Goal: Transaction & Acquisition: Purchase product/service

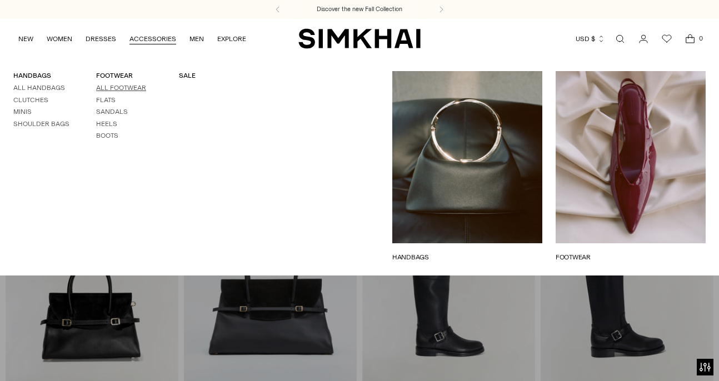
click at [108, 88] on link "All Footwear" at bounding box center [121, 88] width 50 height 8
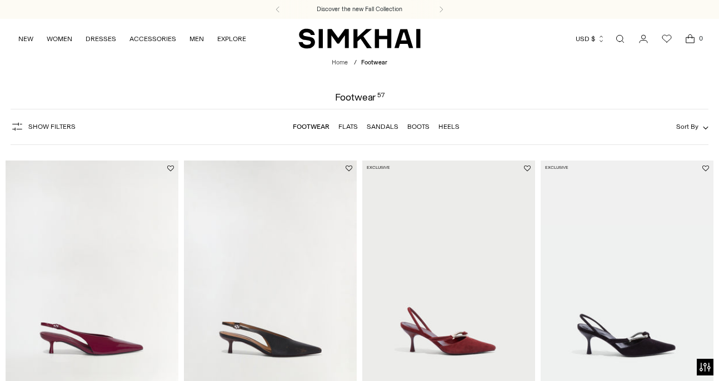
click at [41, 129] on span "Show Filters" at bounding box center [51, 127] width 47 height 8
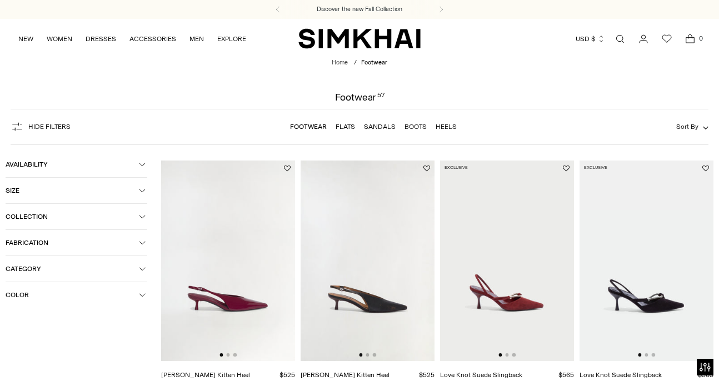
click at [58, 188] on span "Size" at bounding box center [72, 191] width 133 height 8
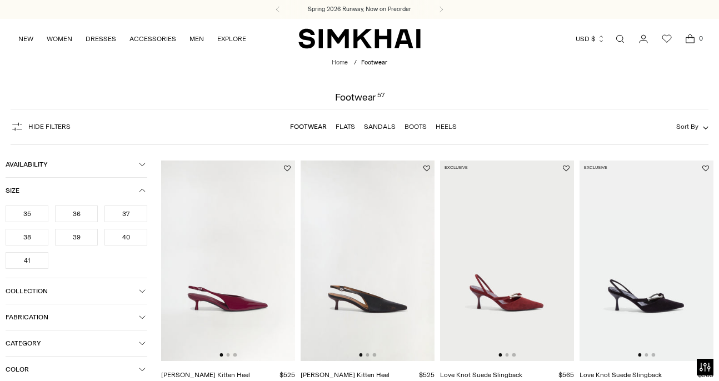
click at [36, 239] on div "38" at bounding box center [27, 237] width 43 height 17
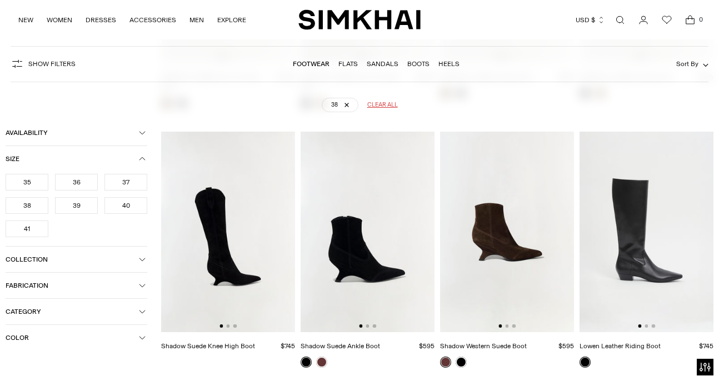
scroll to position [616, 0]
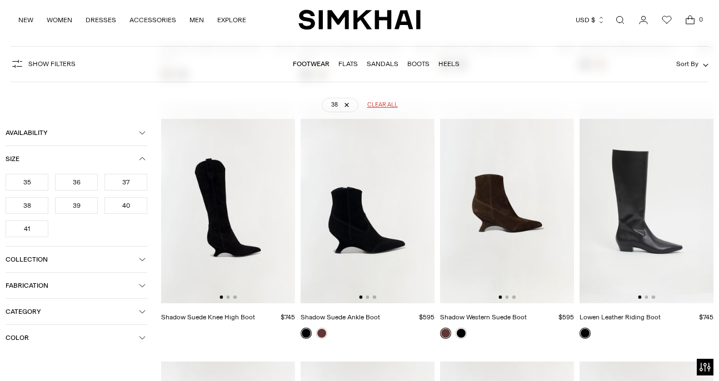
click at [236, 221] on img at bounding box center [228, 203] width 134 height 201
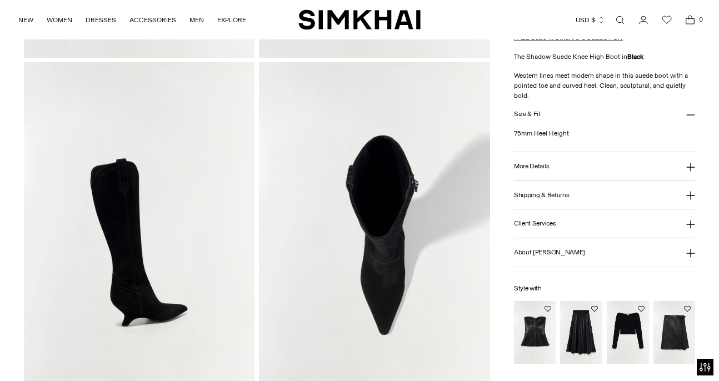
scroll to position [476, 0]
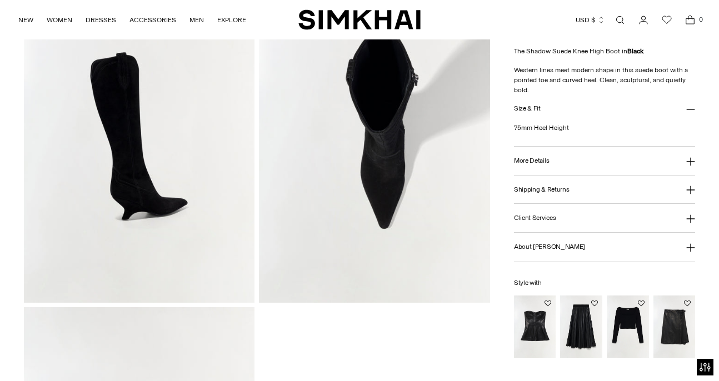
click at [580, 172] on button "More Details" at bounding box center [604, 161] width 181 height 28
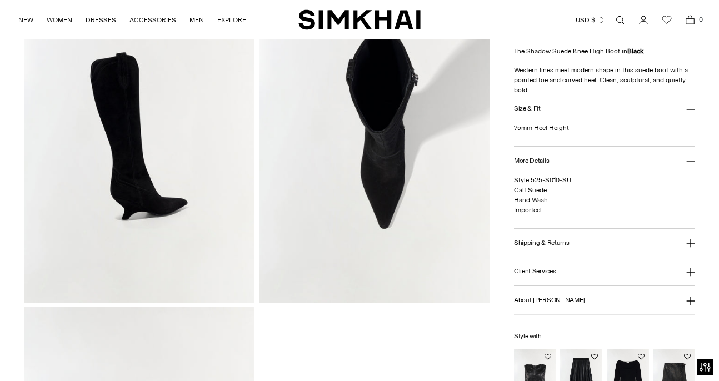
click at [572, 238] on button "Shipping & Returns" at bounding box center [604, 243] width 181 height 28
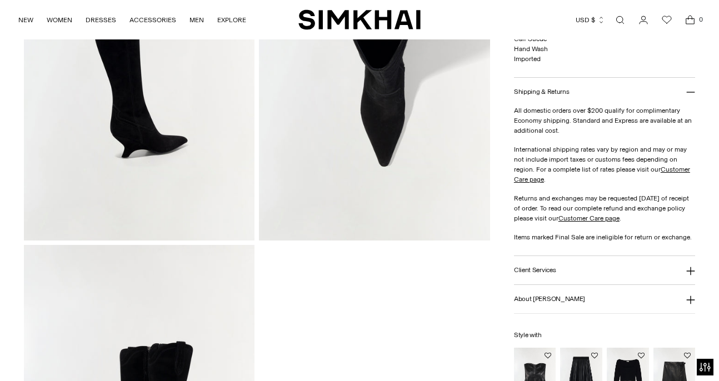
scroll to position [698, 0]
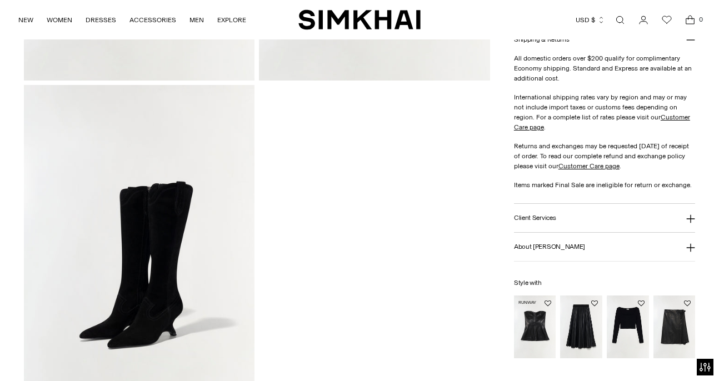
click at [0, 0] on img "Tyla Leather Bustier Top" at bounding box center [0, 0] width 0 height 0
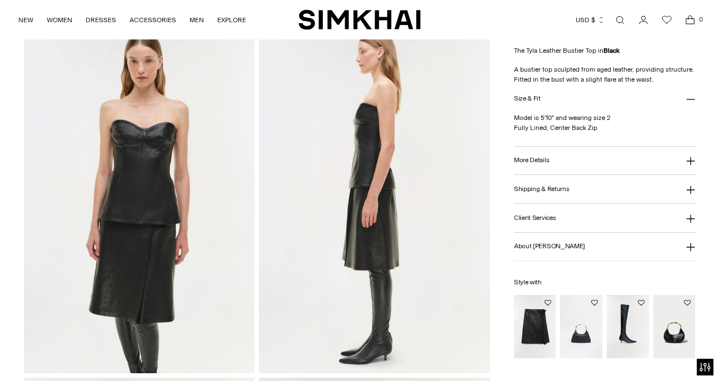
scroll to position [411, 0]
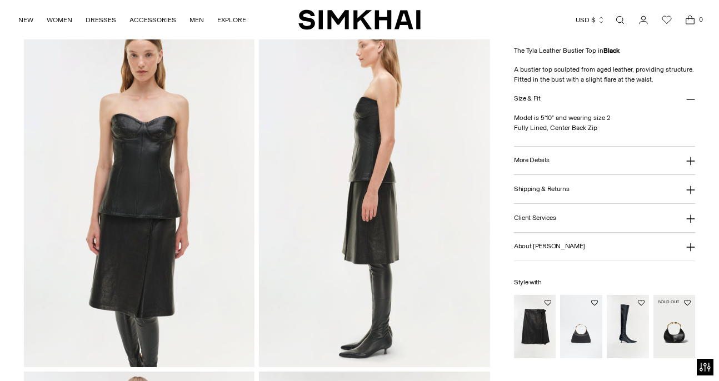
click at [0, 0] on img "Nixi Hobo" at bounding box center [0, 0] width 0 height 0
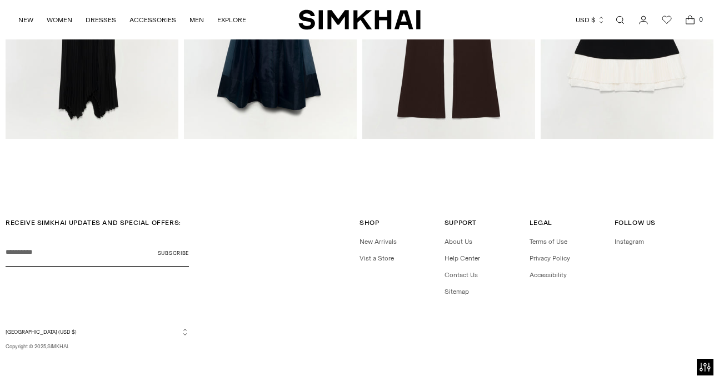
scroll to position [1523, 0]
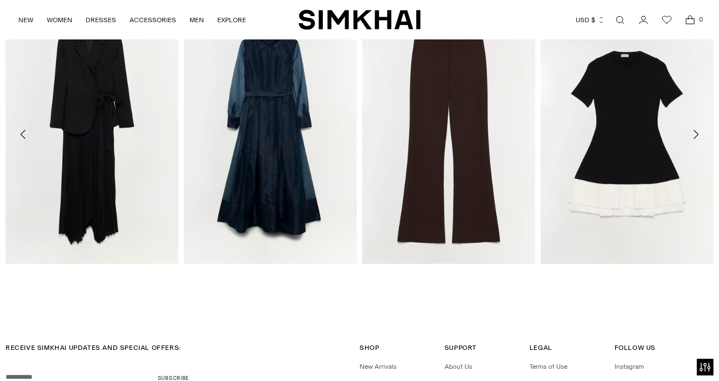
click at [692, 130] on icon "Move to next carousel slide" at bounding box center [695, 134] width 13 height 13
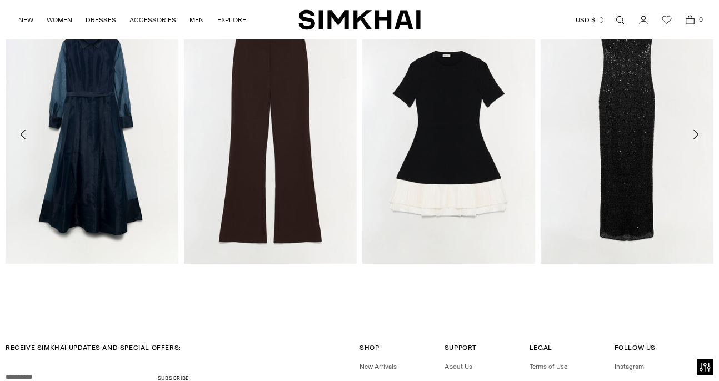
click at [692, 130] on icon "Move to next carousel slide" at bounding box center [695, 134] width 13 height 13
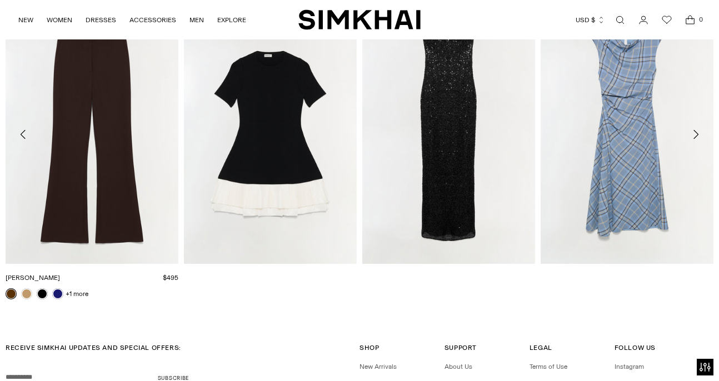
click at [60, 274] on link "[PERSON_NAME]" at bounding box center [33, 278] width 54 height 8
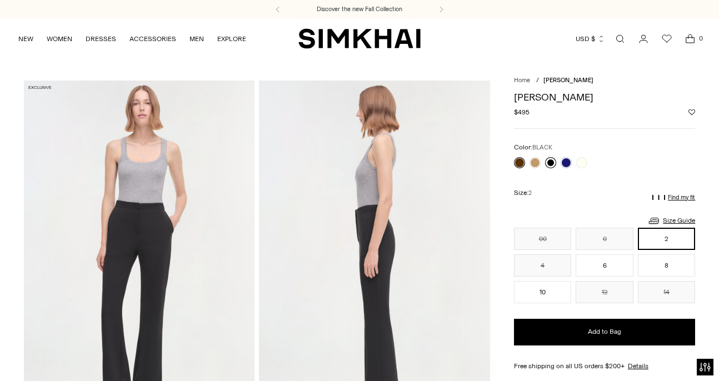
click at [552, 162] on link at bounding box center [550, 162] width 11 height 11
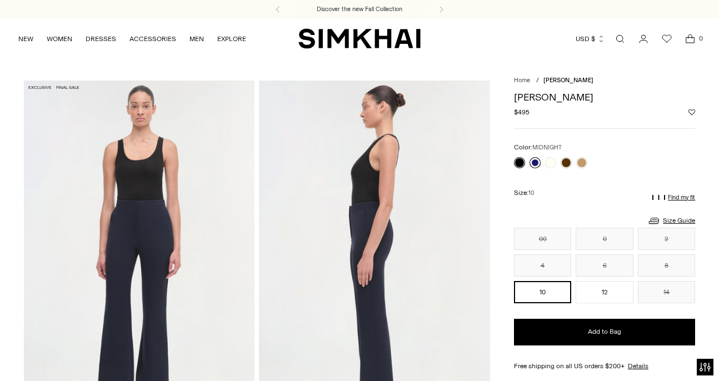
click at [536, 163] on link at bounding box center [535, 162] width 11 height 11
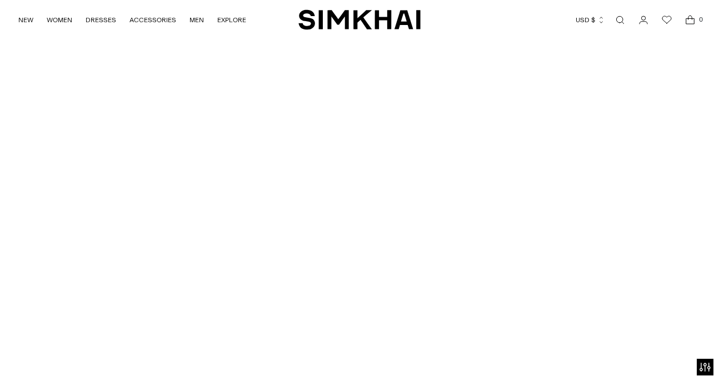
scroll to position [1399, 0]
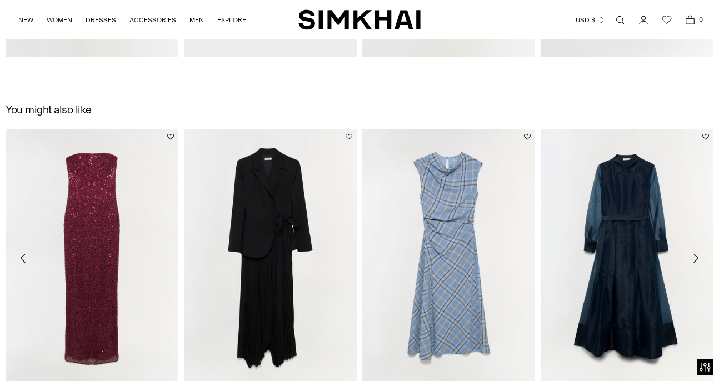
click at [695, 254] on icon "Move to next carousel slide" at bounding box center [695, 258] width 13 height 13
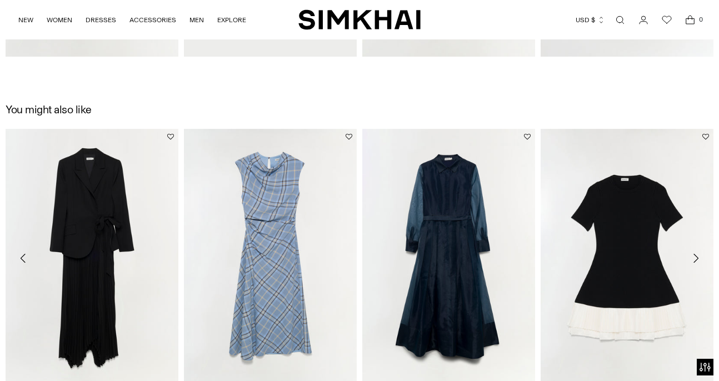
click at [695, 254] on icon "Move to next carousel slide" at bounding box center [695, 258] width 13 height 13
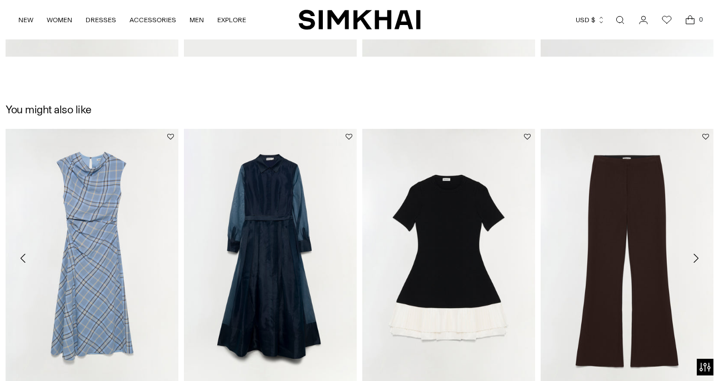
click at [695, 254] on icon "Move to next carousel slide" at bounding box center [695, 258] width 13 height 13
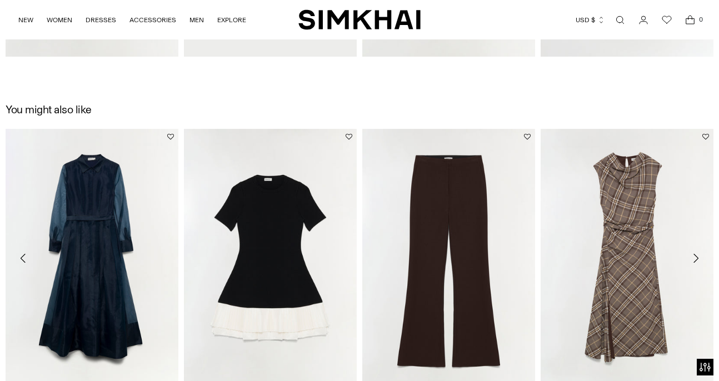
click at [695, 254] on icon "Move to next carousel slide" at bounding box center [695, 258] width 13 height 13
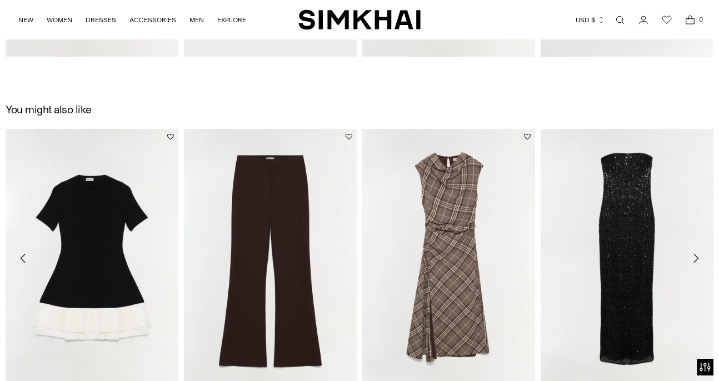
click at [695, 254] on icon "Move to next carousel slide" at bounding box center [695, 258] width 13 height 13
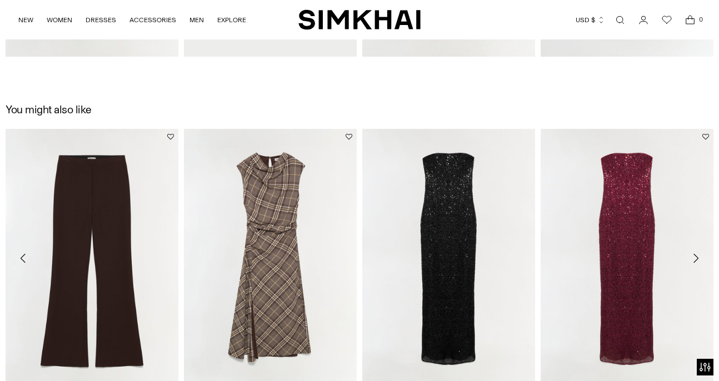
click at [695, 254] on icon "Move to next carousel slide" at bounding box center [695, 258] width 13 height 13
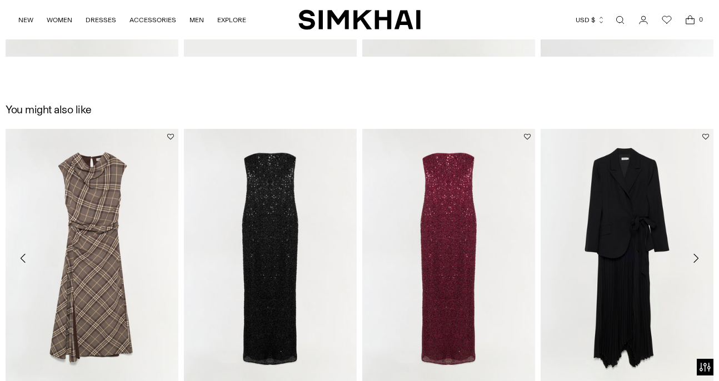
click at [695, 254] on icon "Move to next carousel slide" at bounding box center [695, 258] width 13 height 13
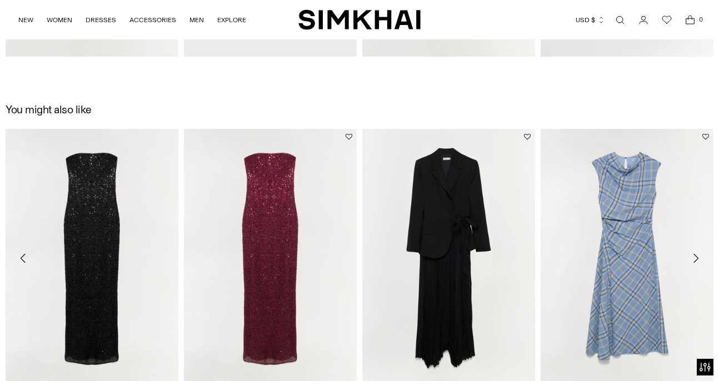
click at [695, 254] on icon "Move to next carousel slide" at bounding box center [695, 258] width 13 height 13
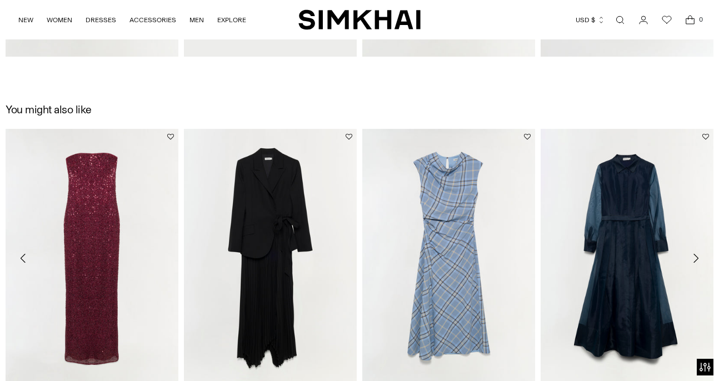
click at [695, 254] on icon "Move to next carousel slide" at bounding box center [695, 258] width 13 height 13
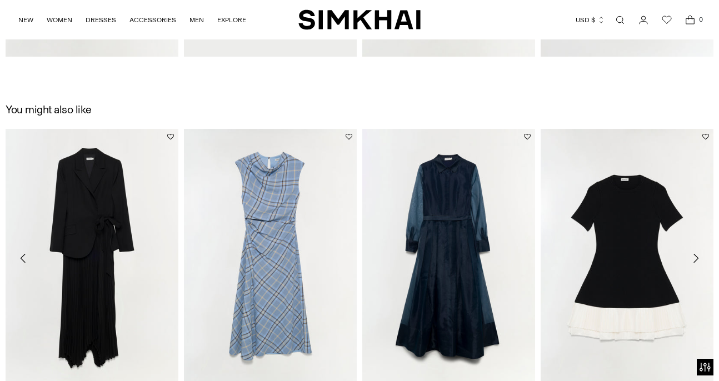
click at [695, 254] on icon "Move to next carousel slide" at bounding box center [695, 258] width 13 height 13
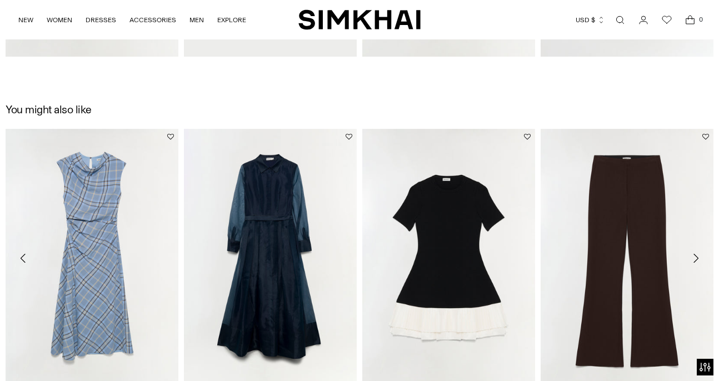
click at [695, 254] on icon "Move to next carousel slide" at bounding box center [695, 258] width 13 height 13
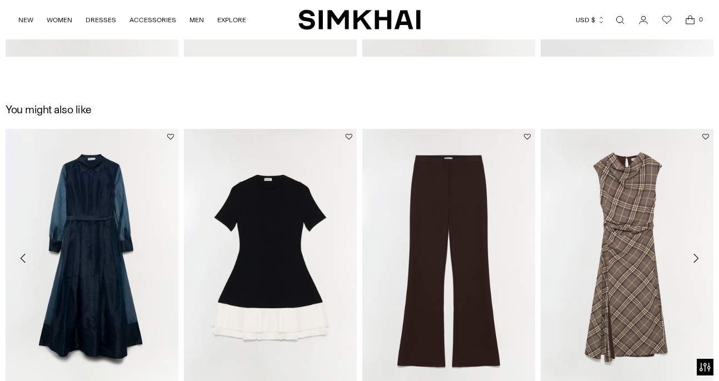
click at [695, 254] on icon "Move to next carousel slide" at bounding box center [695, 258] width 13 height 13
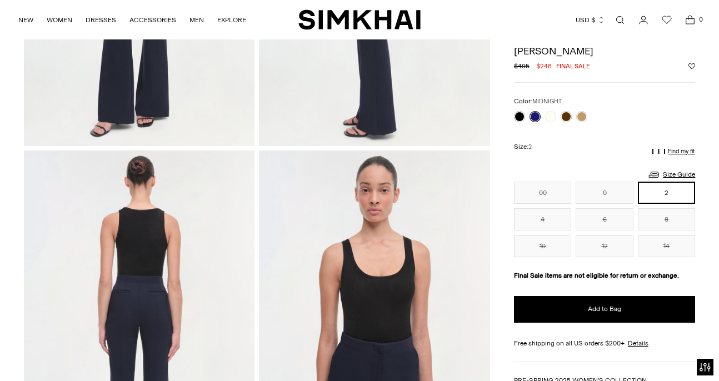
scroll to position [234, 0]
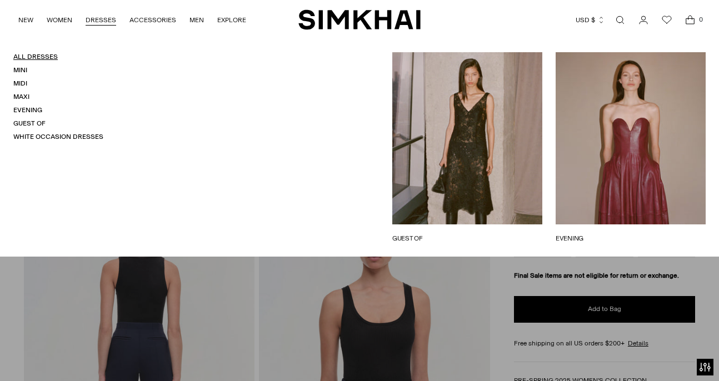
click at [23, 60] on link "All Dresses" at bounding box center [35, 57] width 44 height 8
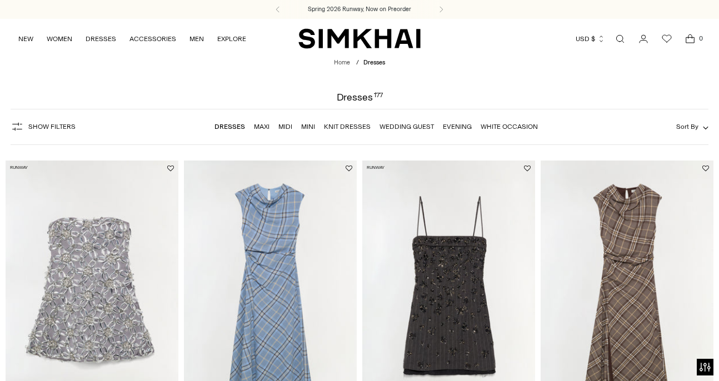
click at [453, 127] on link "Evening" at bounding box center [457, 127] width 29 height 8
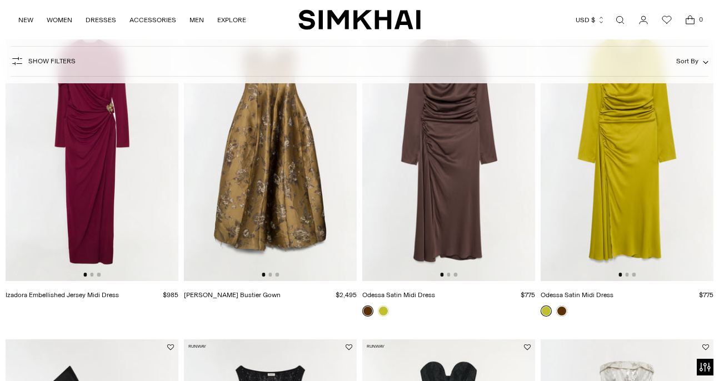
scroll to position [346, 0]
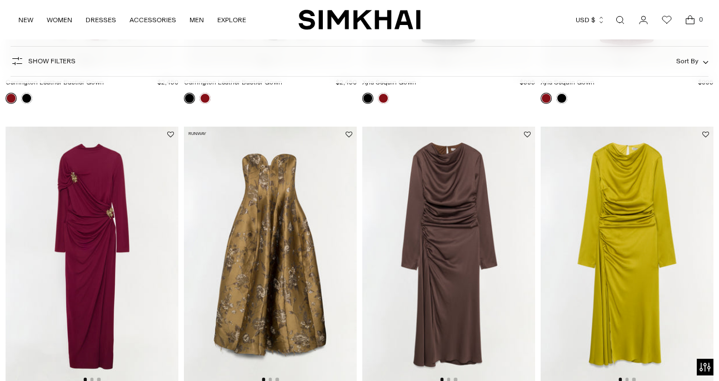
click at [261, 204] on img at bounding box center [270, 256] width 173 height 259
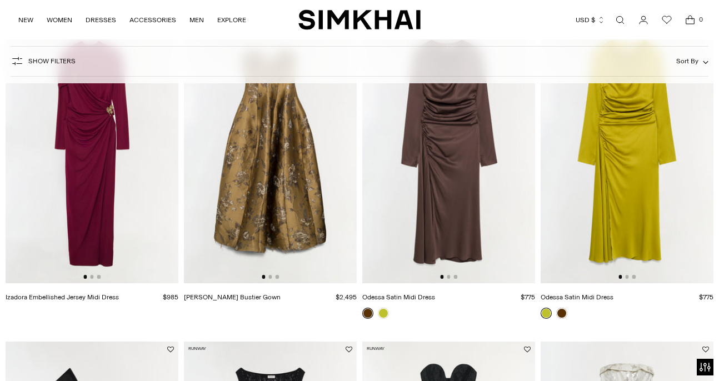
scroll to position [721, 0]
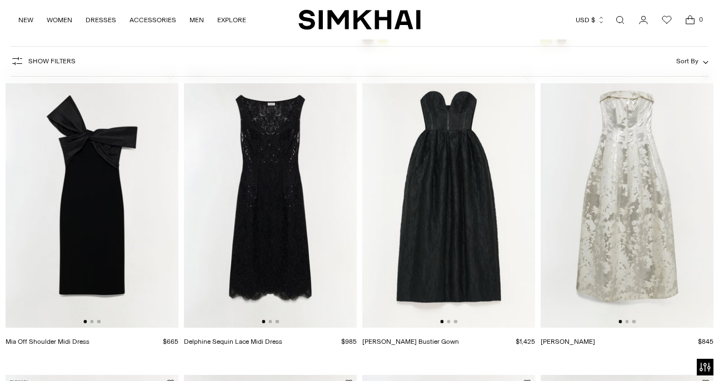
click at [580, 182] on img at bounding box center [627, 198] width 173 height 259
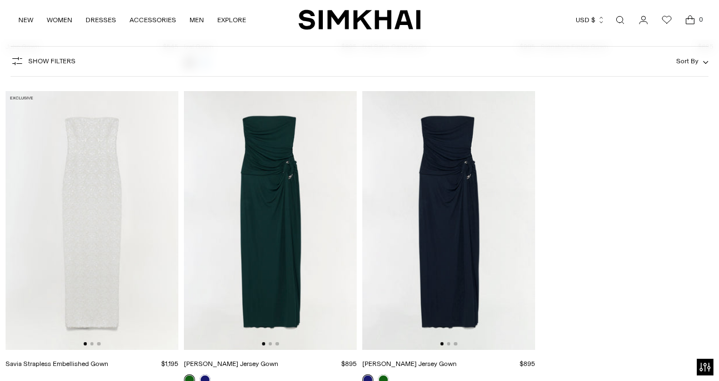
scroll to position [3267, 0]
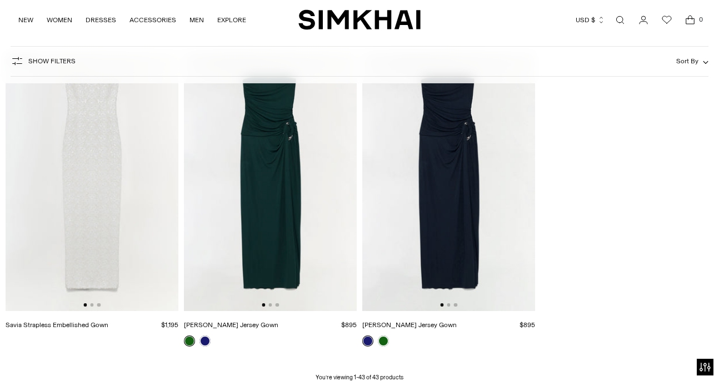
click at [261, 246] on img at bounding box center [270, 181] width 173 height 259
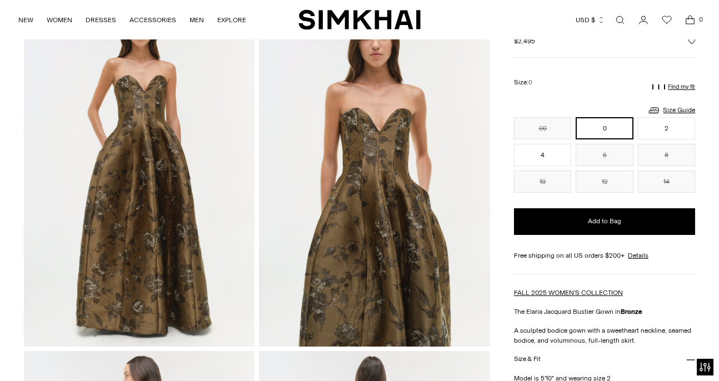
scroll to position [232, 0]
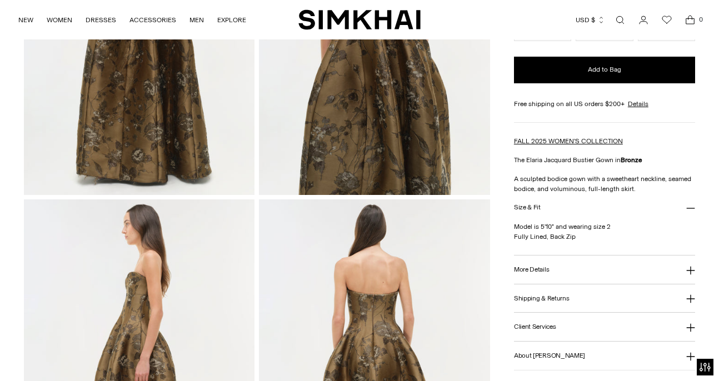
click at [533, 268] on button "More Details" at bounding box center [604, 270] width 181 height 28
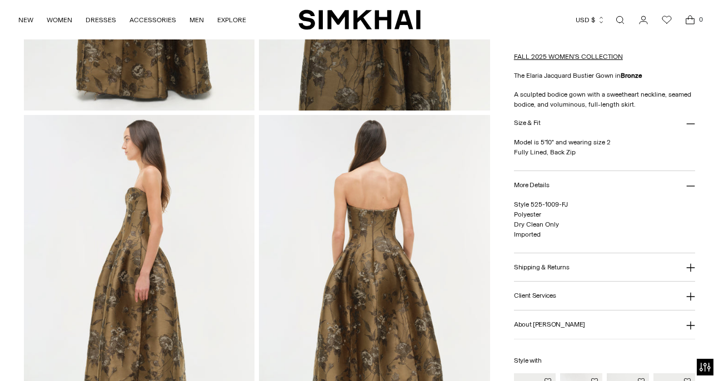
click at [535, 264] on button "Shipping & Returns" at bounding box center [604, 267] width 181 height 28
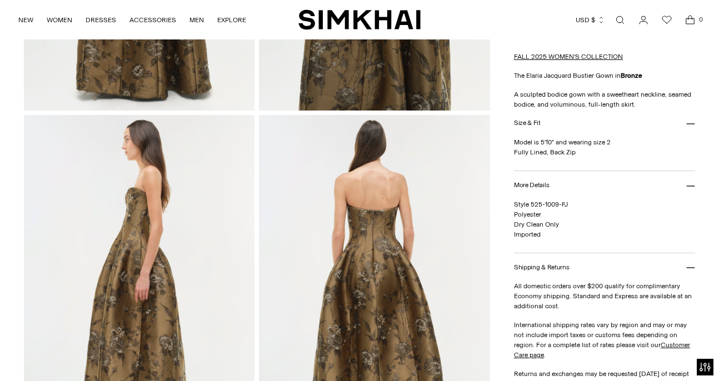
click at [535, 264] on button "Shipping & Returns" at bounding box center [604, 267] width 181 height 28
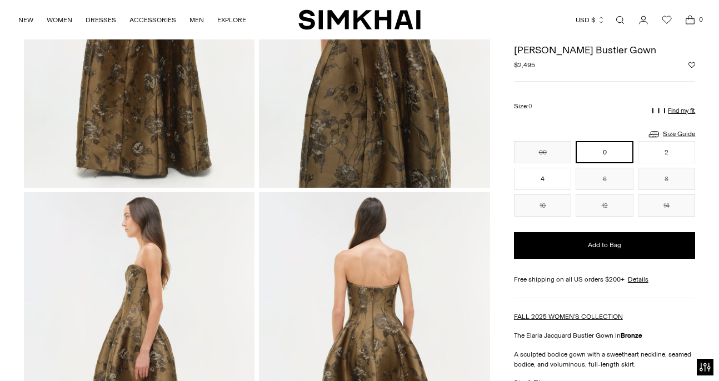
scroll to position [0, 0]
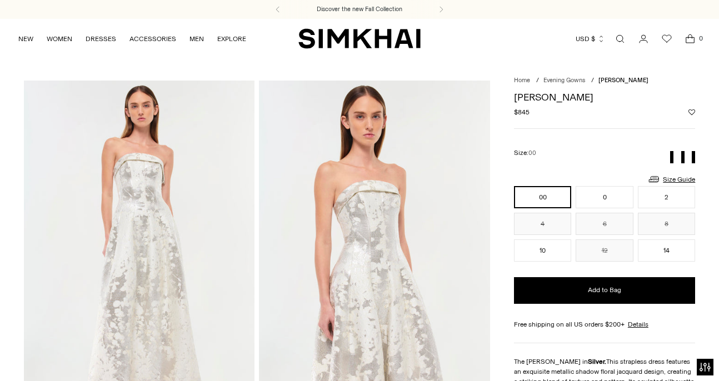
scroll to position [82, 0]
